Goal: Understand site structure: Understand site structure

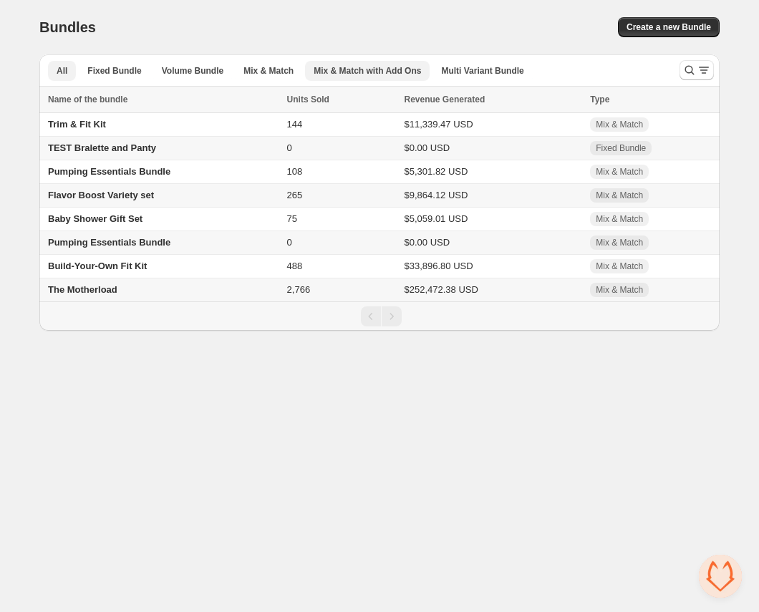
click at [363, 74] on span "Mix & Match with Add Ons" at bounding box center [367, 70] width 107 height 11
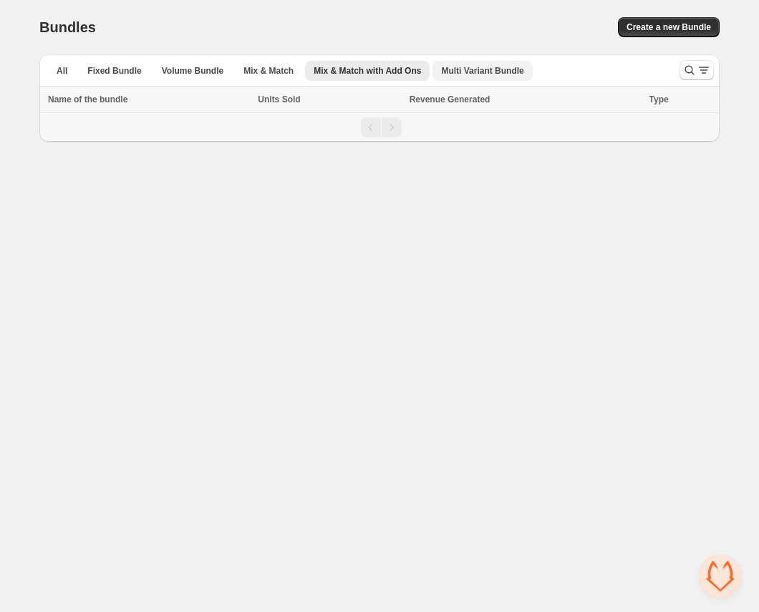
click at [473, 70] on span "Multi Variant Bundle" at bounding box center [482, 70] width 82 height 11
click at [264, 66] on span "Mix & Match" at bounding box center [268, 70] width 50 height 11
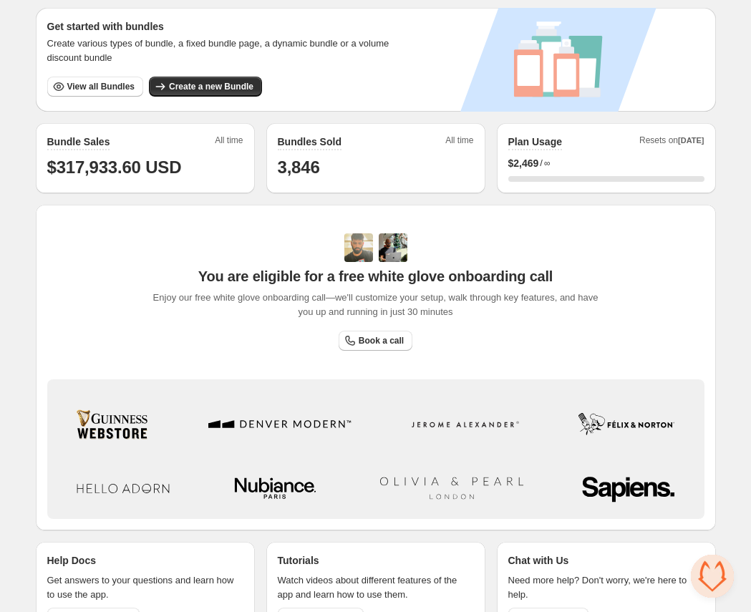
scroll to position [291, 0]
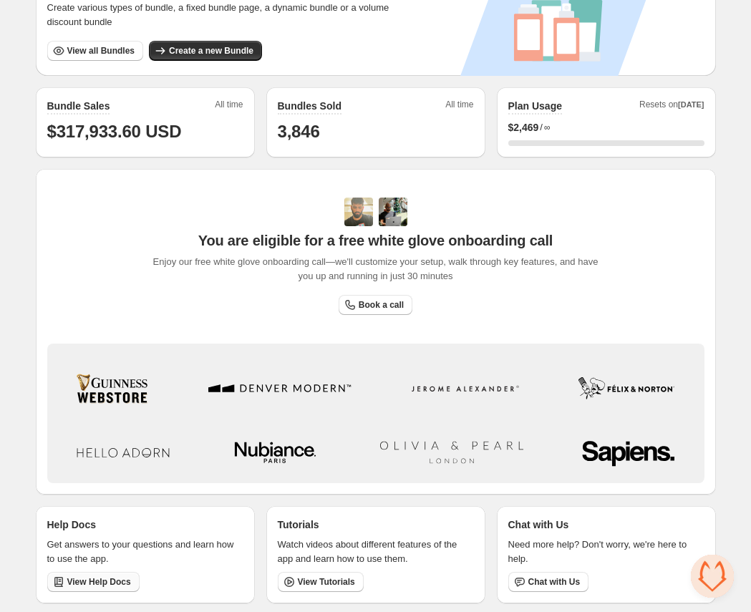
click at [96, 581] on span "View Help Docs" at bounding box center [99, 581] width 64 height 11
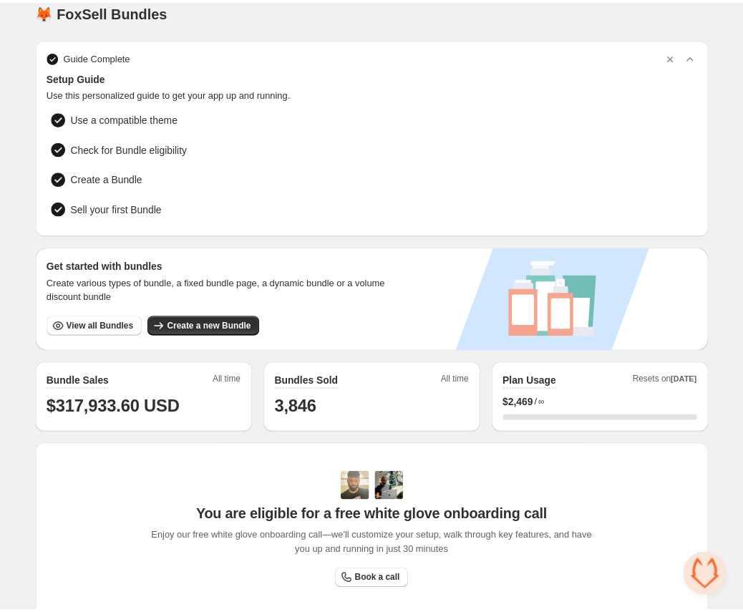
scroll to position [0, 0]
